Goal: Find contact information: Find contact information

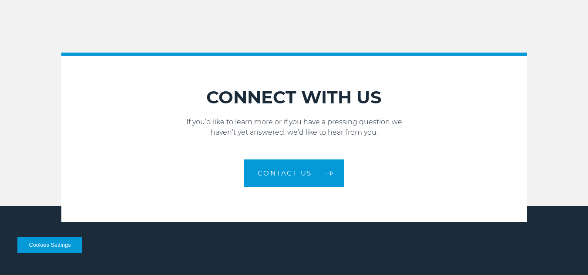
scroll to position [1175, 0]
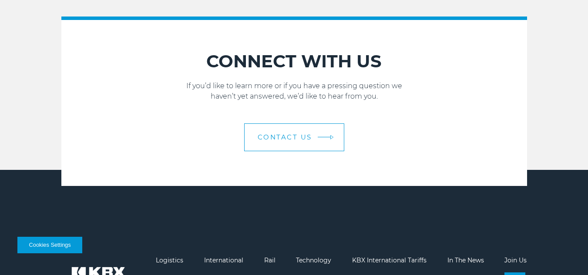
click at [293, 137] on span "Contact Us" at bounding box center [285, 137] width 54 height 7
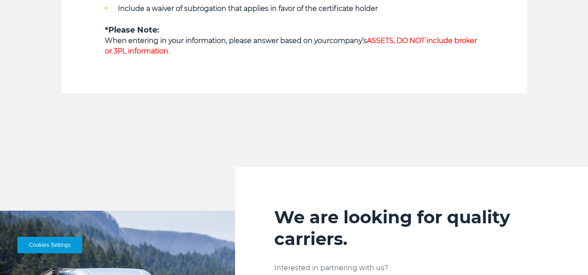
scroll to position [783, 0]
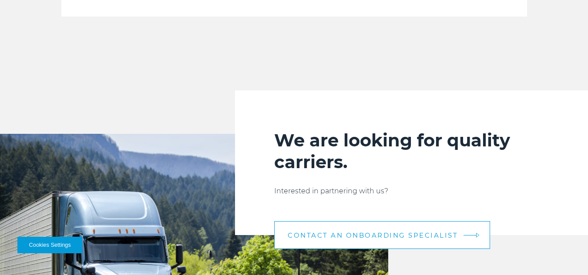
click at [389, 229] on link "CONTACT AN ONBOARDING SPECIALIST" at bounding box center [382, 236] width 216 height 28
click at [372, 232] on span "CONTACT AN ONBOARDING SPECIALIST" at bounding box center [373, 235] width 170 height 7
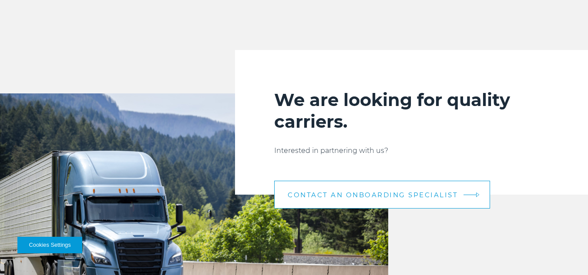
scroll to position [827, 0]
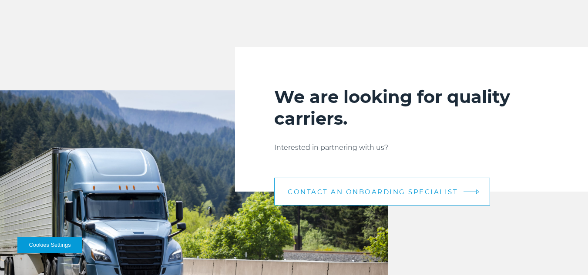
click at [398, 193] on span "CONTACT AN ONBOARDING SPECIALIST" at bounding box center [373, 192] width 170 height 7
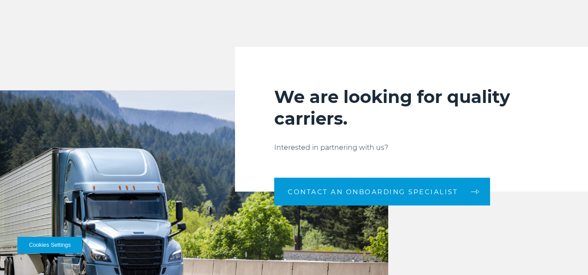
drag, startPoint x: 435, startPoint y: 255, endPoint x: 434, endPoint y: 250, distance: 5.4
click at [435, 255] on div "We are looking for quality carriers. Interested in partnering with us? CONTACT …" at bounding box center [294, 195] width 588 height 209
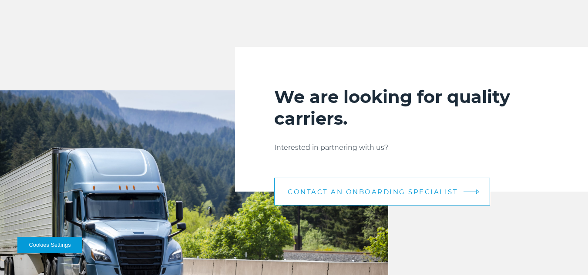
click at [400, 189] on span "CONTACT AN ONBOARDING SPECIALIST" at bounding box center [373, 192] width 170 height 7
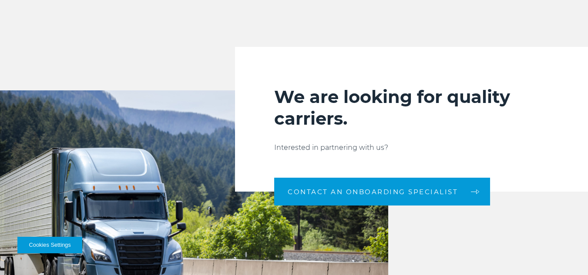
click at [462, 225] on div "We are looking for quality carriers. Interested in partnering with us? CONTACT …" at bounding box center [294, 195] width 588 height 209
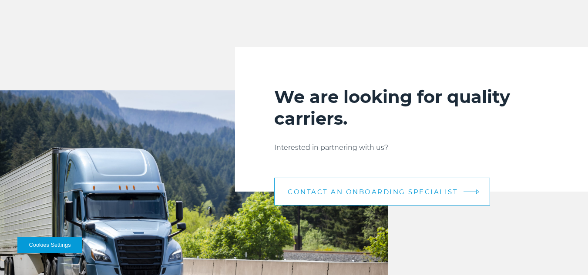
click at [420, 196] on link "CONTACT AN ONBOARDING SPECIALIST" at bounding box center [382, 192] width 216 height 28
click at [404, 189] on span "CONTACT AN ONBOARDING SPECIALIST" at bounding box center [373, 192] width 170 height 7
click at [327, 183] on link "CONTACT AN ONBOARDING SPECIALIST" at bounding box center [382, 192] width 216 height 28
